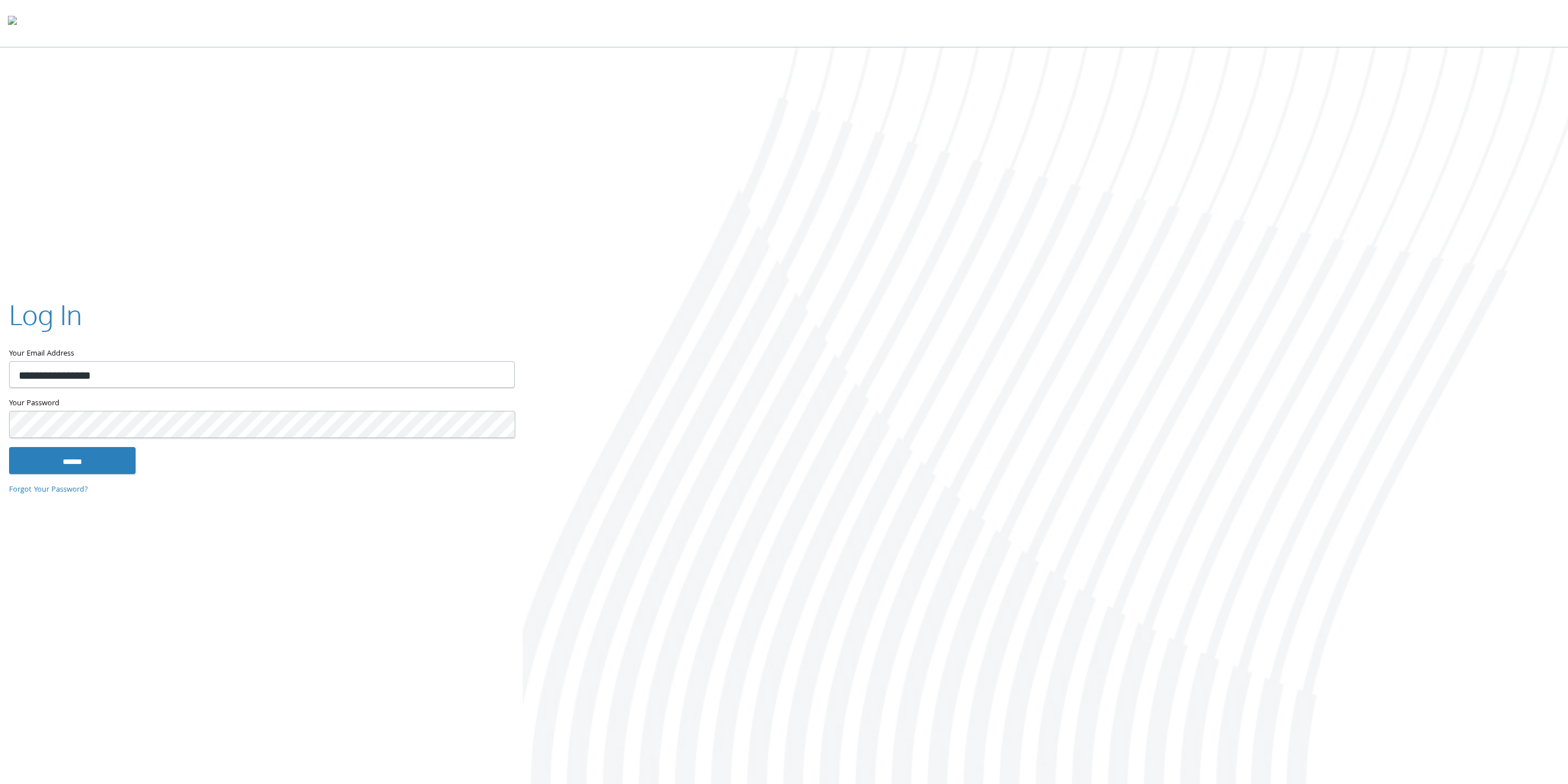
click at [492, 526] on div "**********" at bounding box center [784, 417] width 1568 height 739
click at [173, 370] on input "**********" at bounding box center [261, 375] width 506 height 26
type input "**********"
click at [94, 464] on input "******" at bounding box center [72, 460] width 127 height 27
